Goal: Information Seeking & Learning: Learn about a topic

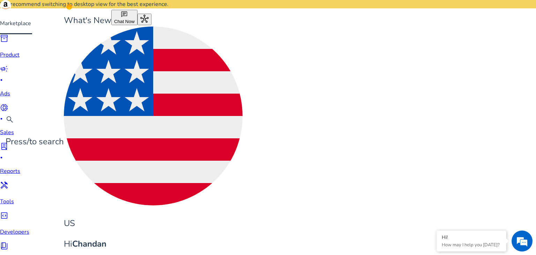
drag, startPoint x: 229, startPoint y: 63, endPoint x: 74, endPoint y: 63, distance: 155.2
paste input
drag, startPoint x: 153, startPoint y: 60, endPoint x: 117, endPoint y: 62, distance: 36.0
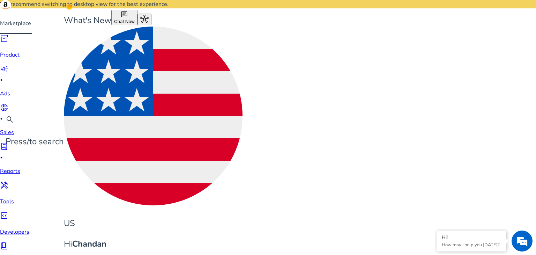
paste input "**********"
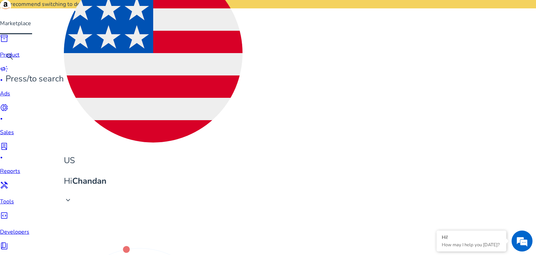
scroll to position [55, 0]
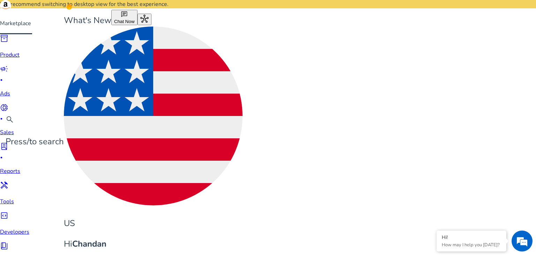
drag, startPoint x: 155, startPoint y: 59, endPoint x: 130, endPoint y: 59, distance: 25.1
type input "**********"
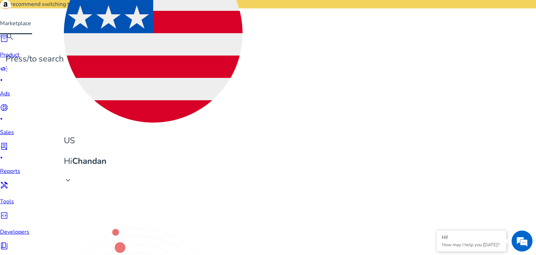
scroll to position [83, 0]
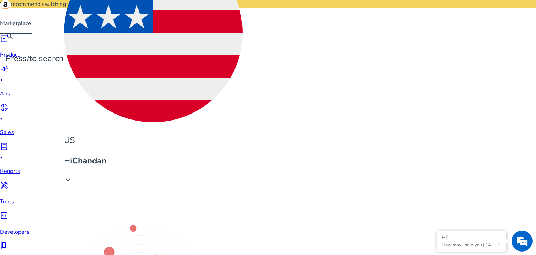
drag, startPoint x: 61, startPoint y: 169, endPoint x: 105, endPoint y: 171, distance: 44.7
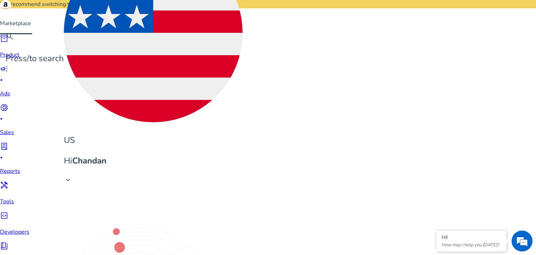
copy span "[DATE] book for kids"
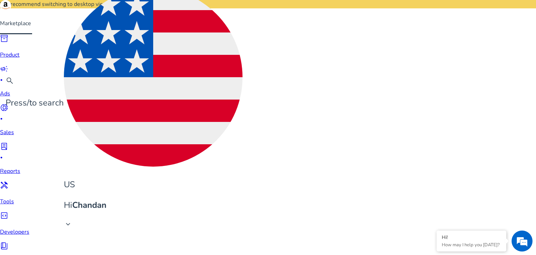
scroll to position [13, 0]
